Goal: Task Accomplishment & Management: Use online tool/utility

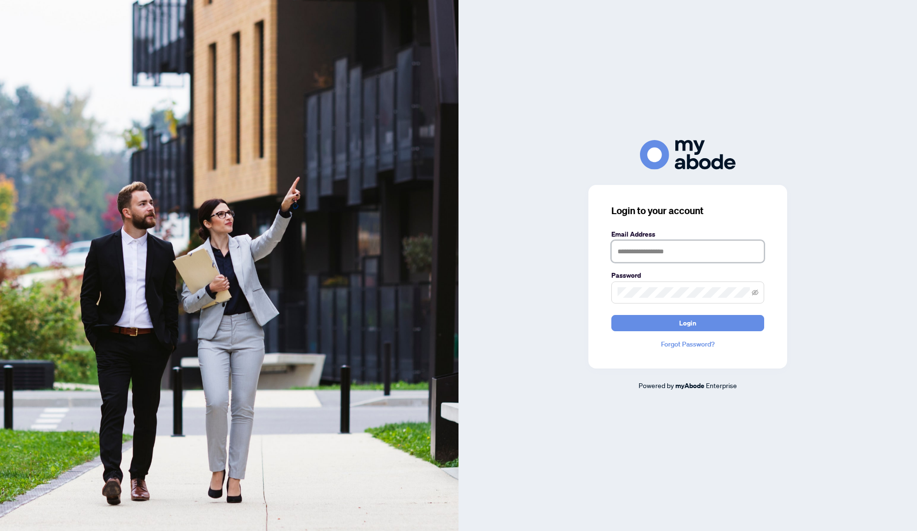
type input "**********"
click at [686, 324] on span "Login" at bounding box center [687, 322] width 17 height 15
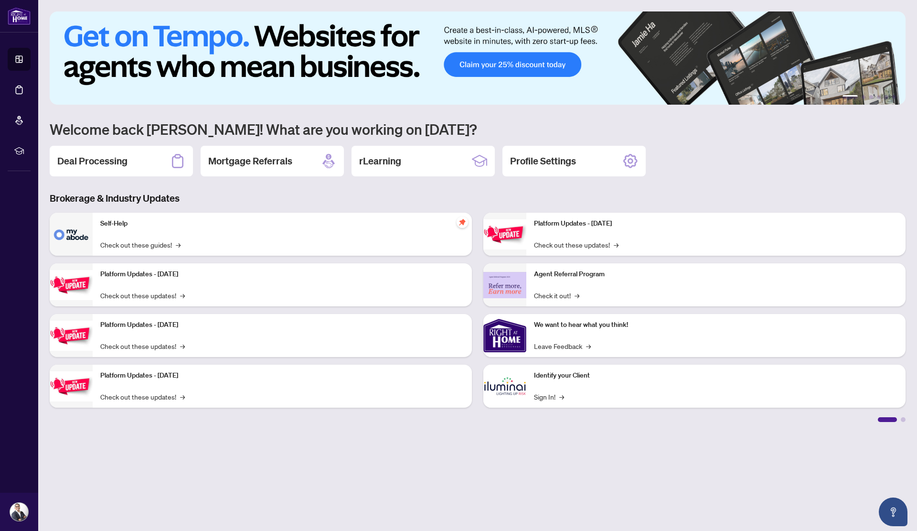
click at [112, 161] on h2 "Deal Processing" at bounding box center [92, 160] width 70 height 13
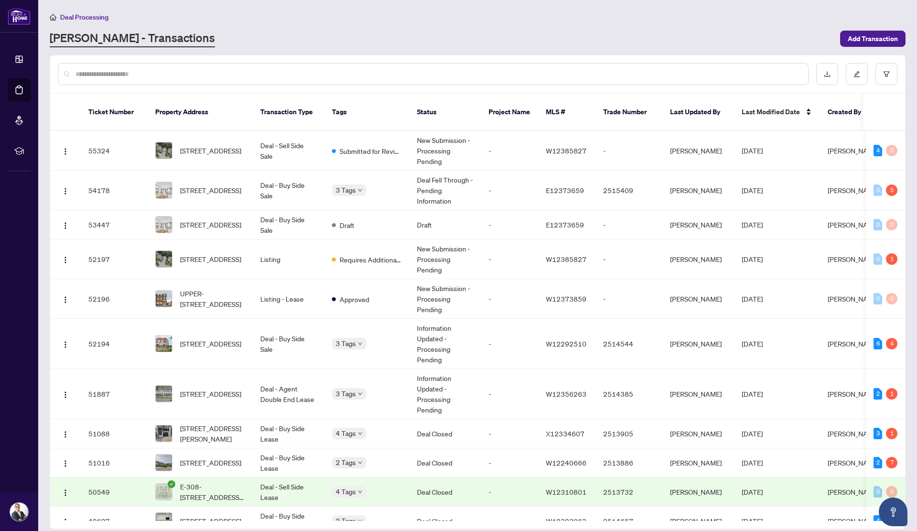
click at [193, 71] on input "text" at bounding box center [437, 74] width 725 height 11
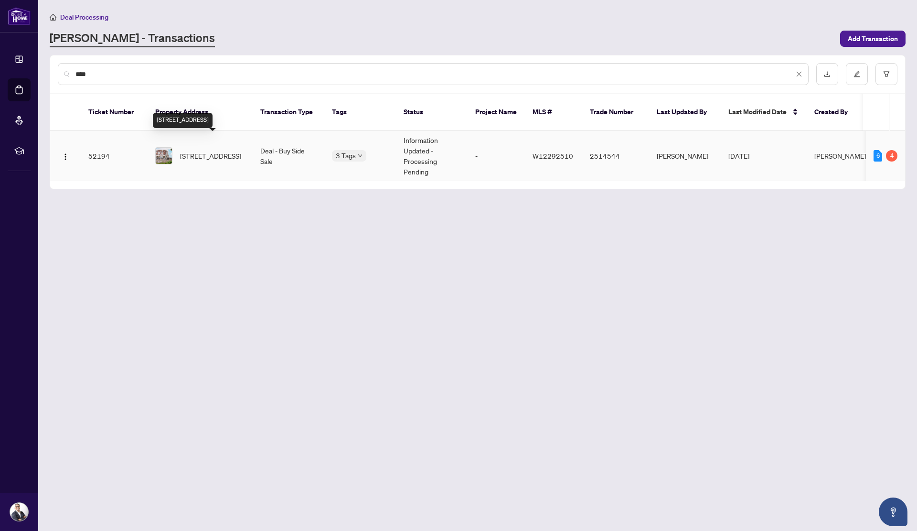
type input "****"
click at [228, 150] on span "[STREET_ADDRESS]" at bounding box center [210, 155] width 61 height 11
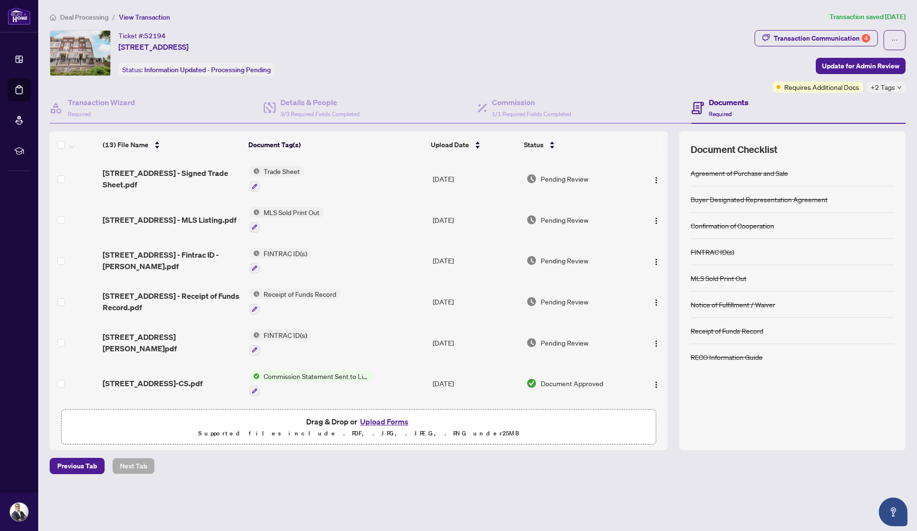
click at [796, 39] on div "Transaction Communication 4" at bounding box center [822, 38] width 96 height 15
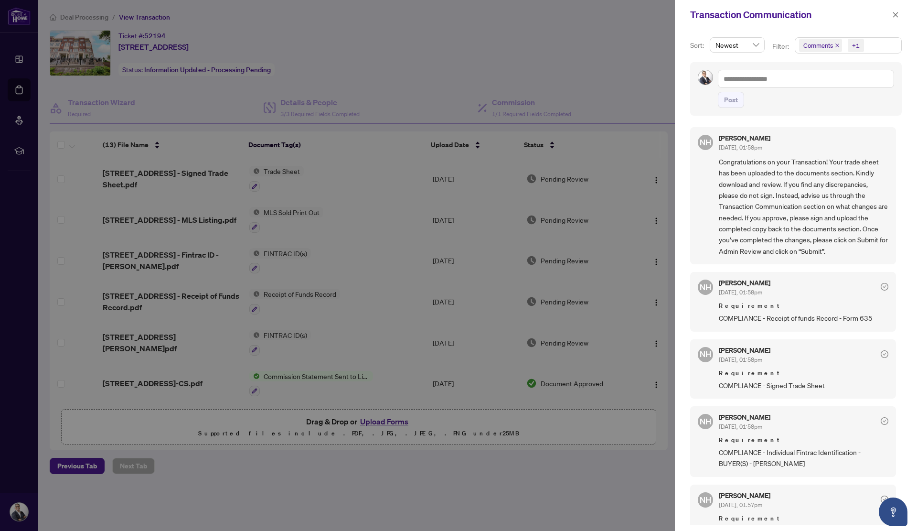
click at [807, 45] on span "Comments" at bounding box center [818, 46] width 30 height 10
click at [804, 85] on span "Select Comments" at bounding box center [805, 85] width 8 height 8
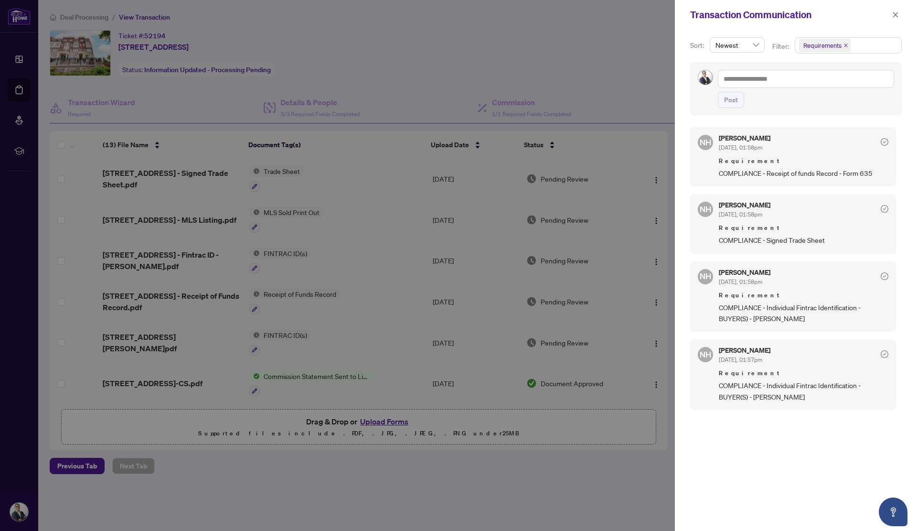
click at [369, 73] on div at bounding box center [458, 265] width 917 height 531
click at [182, 171] on div at bounding box center [458, 265] width 917 height 531
click at [273, 168] on div at bounding box center [458, 265] width 917 height 531
click at [255, 184] on div at bounding box center [458, 265] width 917 height 531
drag, startPoint x: 895, startPoint y: 17, endPoint x: 881, endPoint y: 22, distance: 15.0
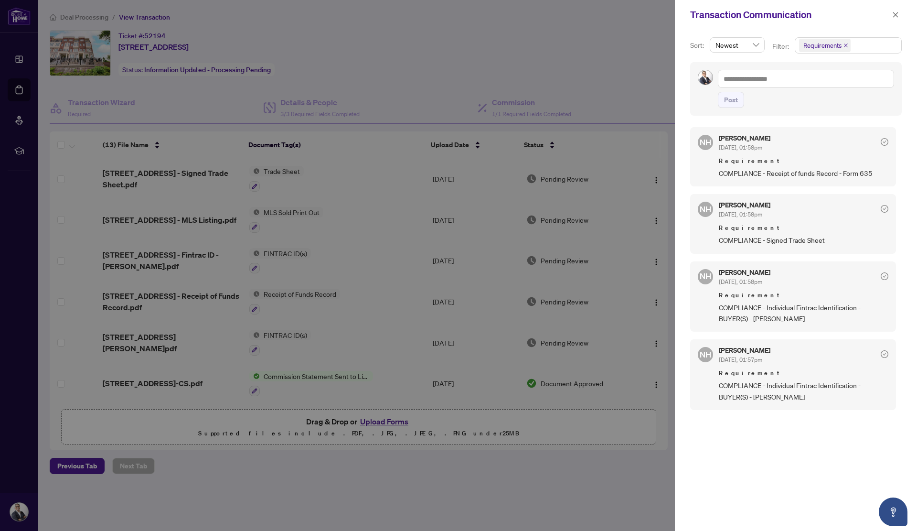
click at [895, 16] on icon "close" at bounding box center [895, 14] width 7 height 7
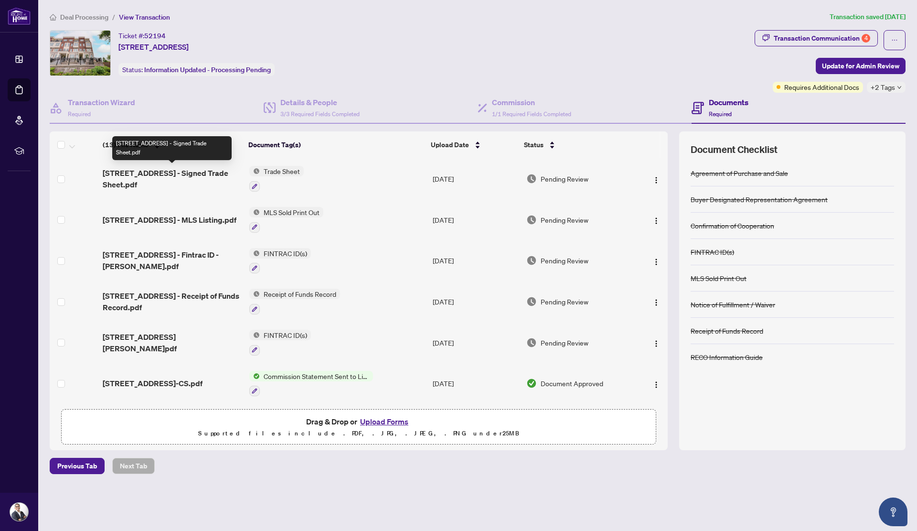
click at [216, 171] on span "[STREET_ADDRESS] - Signed Trade Sheet.pdf" at bounding box center [172, 178] width 139 height 23
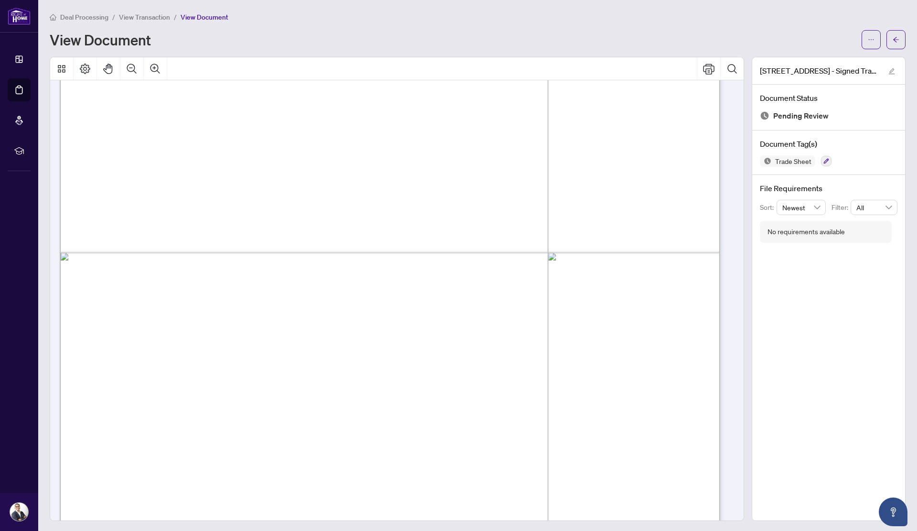
scroll to position [218, 0]
click at [893, 36] on icon "arrow-left" at bounding box center [896, 39] width 7 height 7
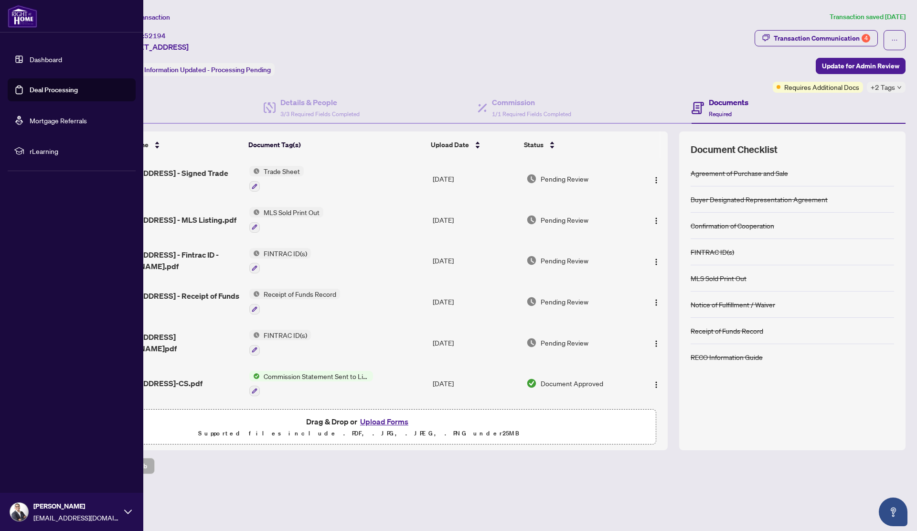
click at [31, 89] on link "Deal Processing" at bounding box center [54, 90] width 48 height 9
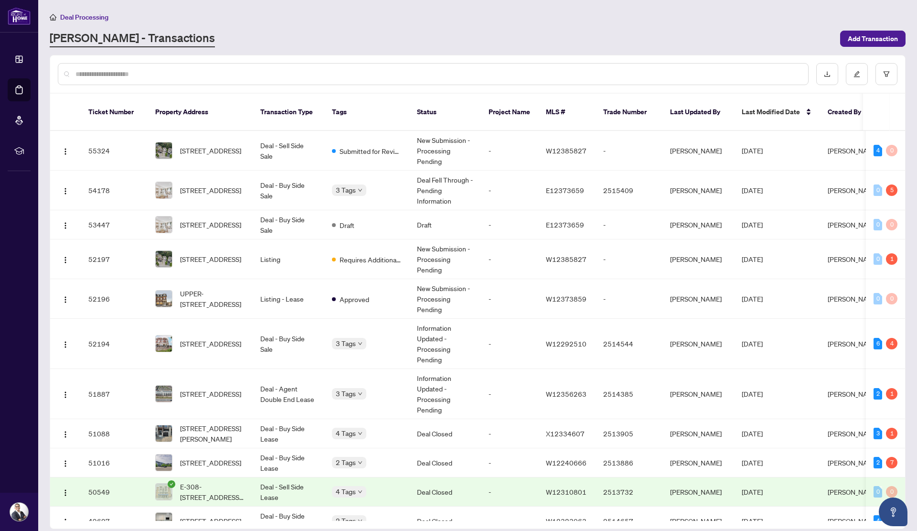
click at [214, 77] on input "text" at bounding box center [437, 74] width 725 height 11
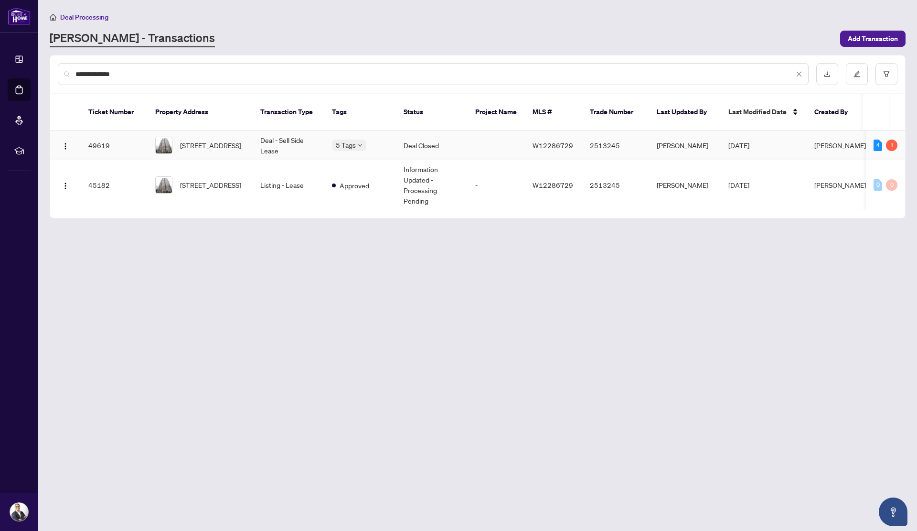
type input "**********"
click at [181, 140] on span "[STREET_ADDRESS]" at bounding box center [210, 145] width 61 height 11
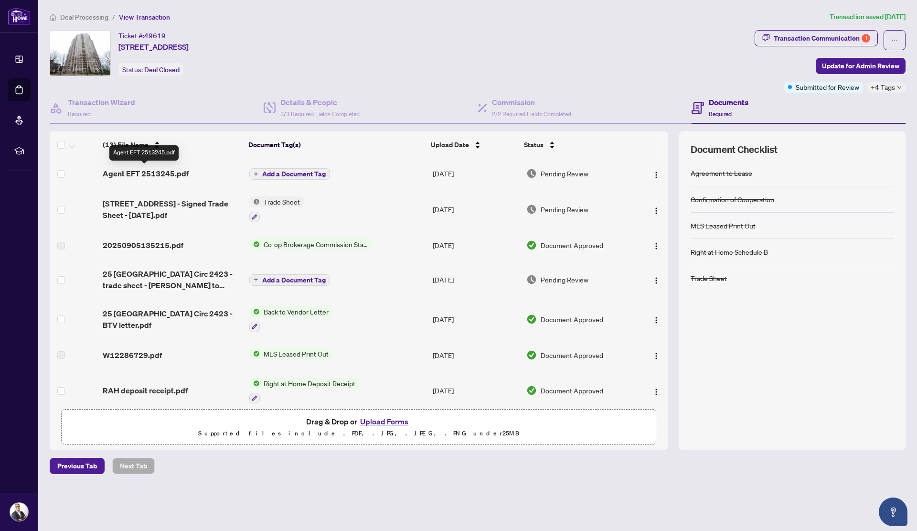
click at [175, 171] on span "Agent EFT 2513245.pdf" at bounding box center [146, 173] width 86 height 11
